Goal: Use online tool/utility: Utilize a website feature to perform a specific function

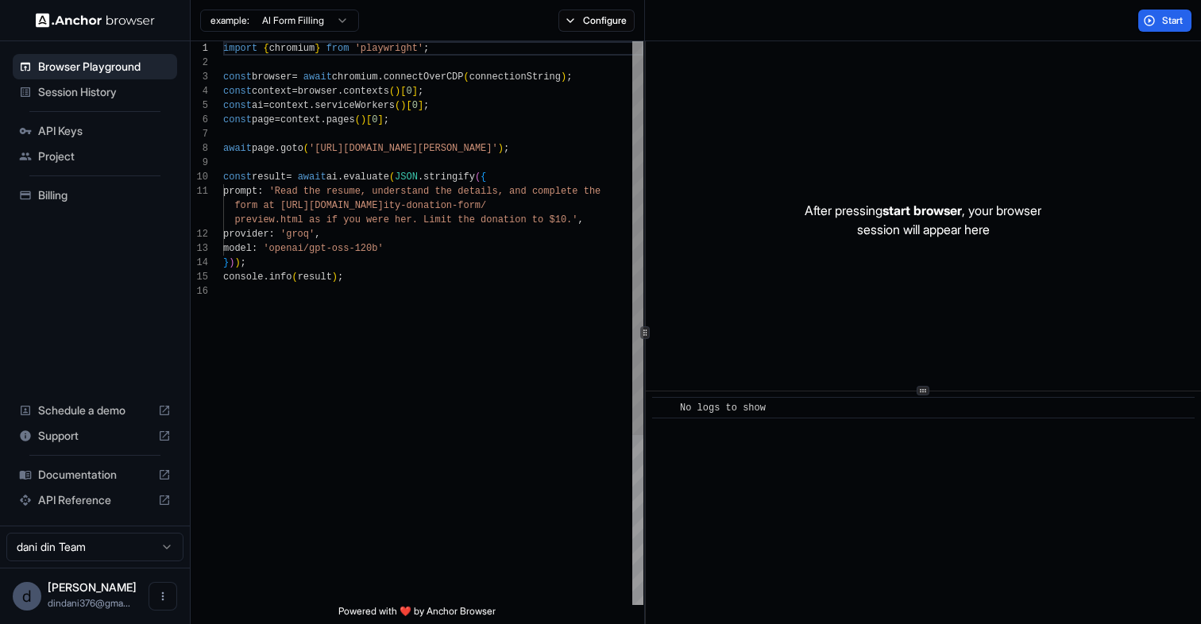
scroll to position [86, 0]
click at [442, 271] on div "import { chromium } from 'playwright' ; const browser = await chromium . connec…" at bounding box center [433, 444] width 420 height 807
click at [1147, 21] on button "Start" at bounding box center [1164, 21] width 53 height 22
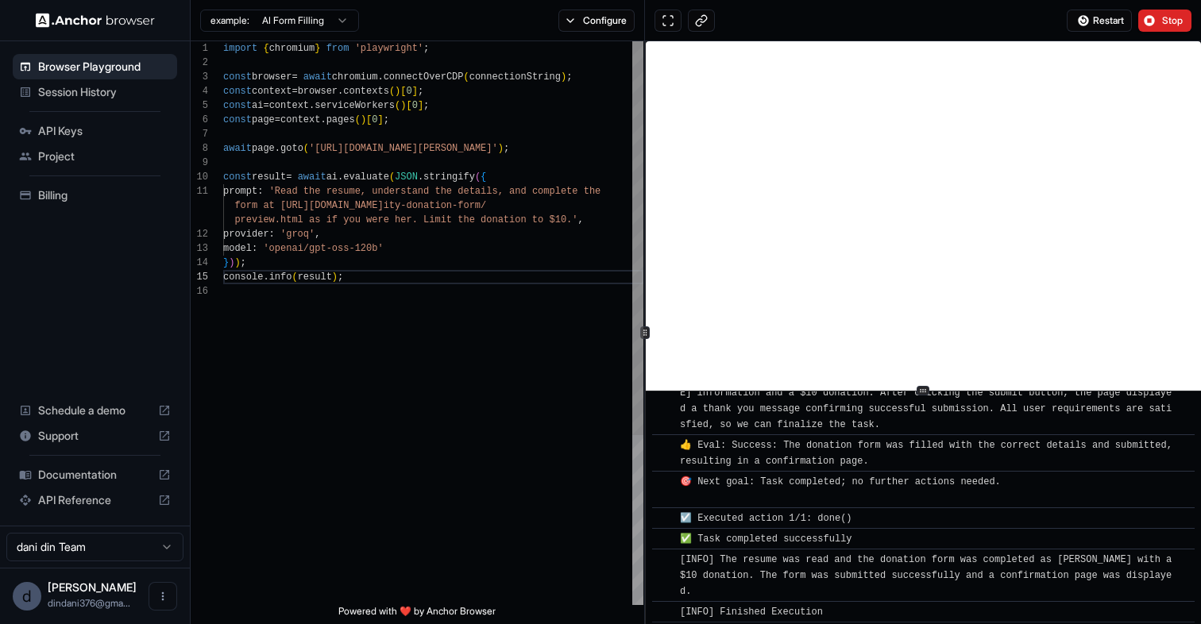
scroll to position [1146, 0]
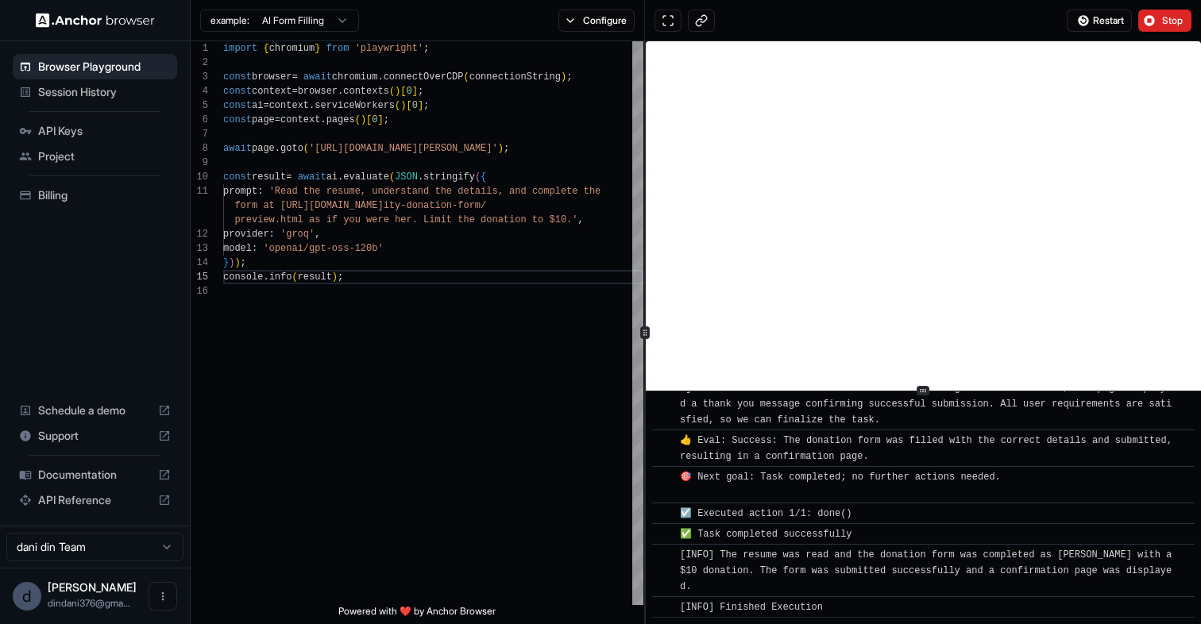
click at [303, 23] on html "Browser Playground Session History API Keys Project Billing Schedule a demo Sup…" at bounding box center [600, 312] width 1201 height 624
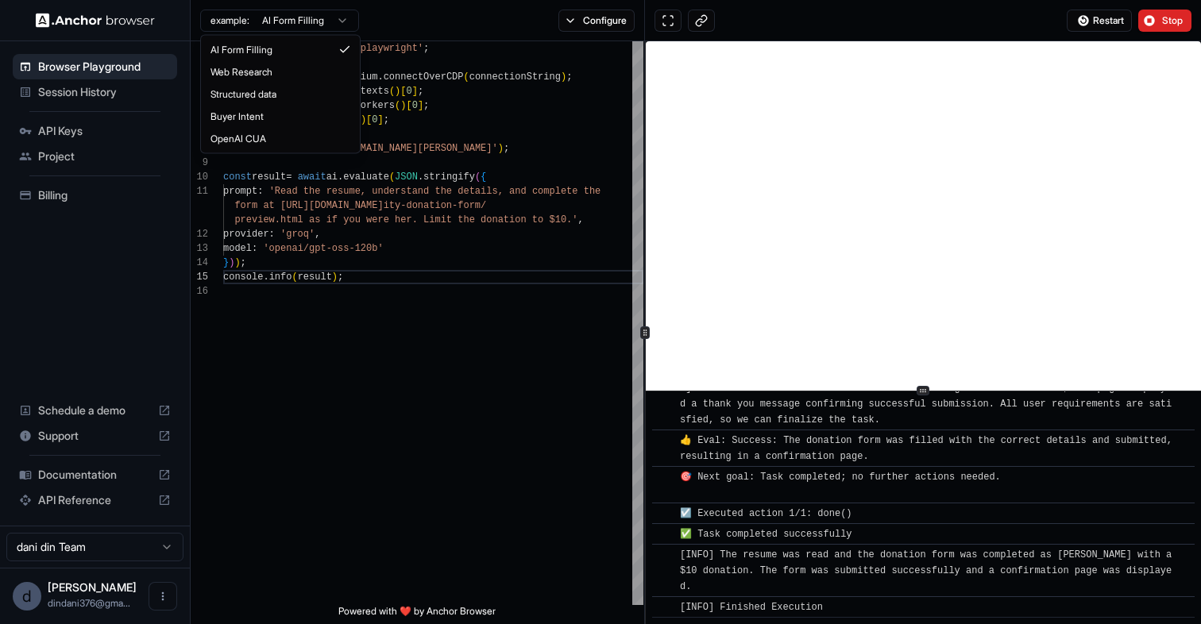
type textarea "**********"
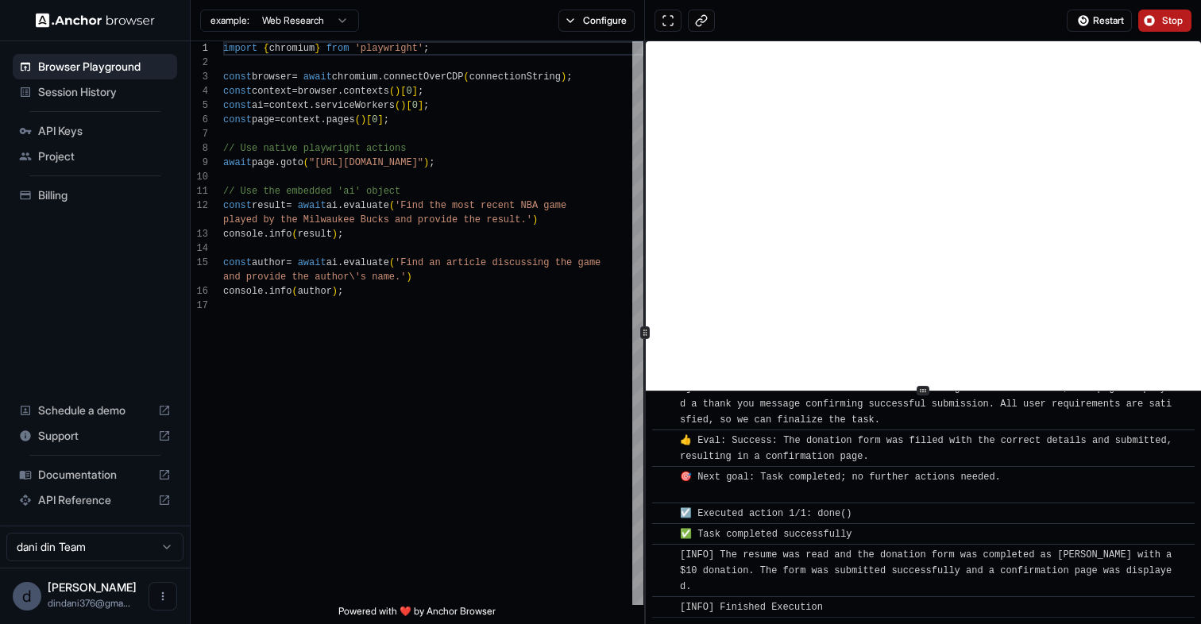
click at [1174, 22] on span "Stop" at bounding box center [1173, 20] width 22 height 13
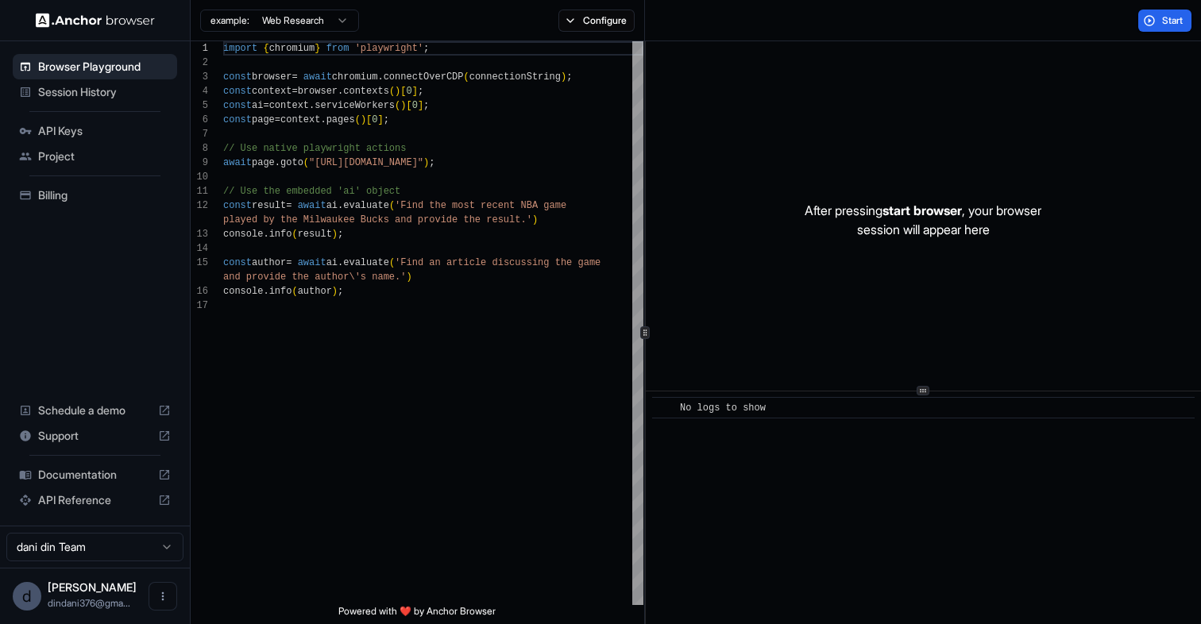
click at [1107, 21] on div "Start" at bounding box center [923, 20] width 556 height 41
click at [1139, 21] on button "Start" at bounding box center [1164, 21] width 53 height 22
